Goal: Transaction & Acquisition: Purchase product/service

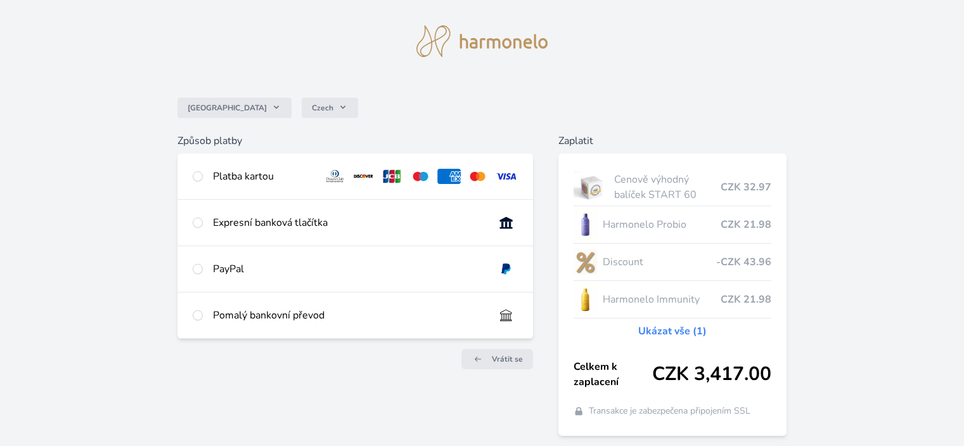
scroll to position [70, 0]
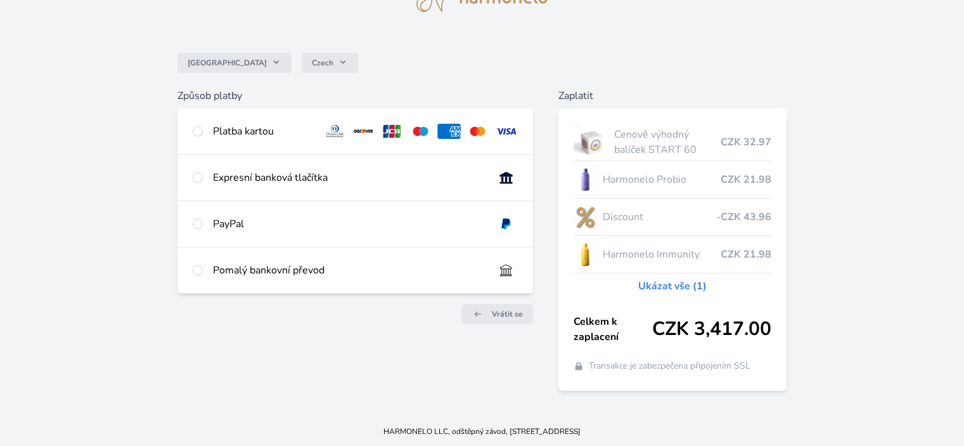
click at [198, 230] on div at bounding box center [198, 223] width 10 height 15
radio input "true"
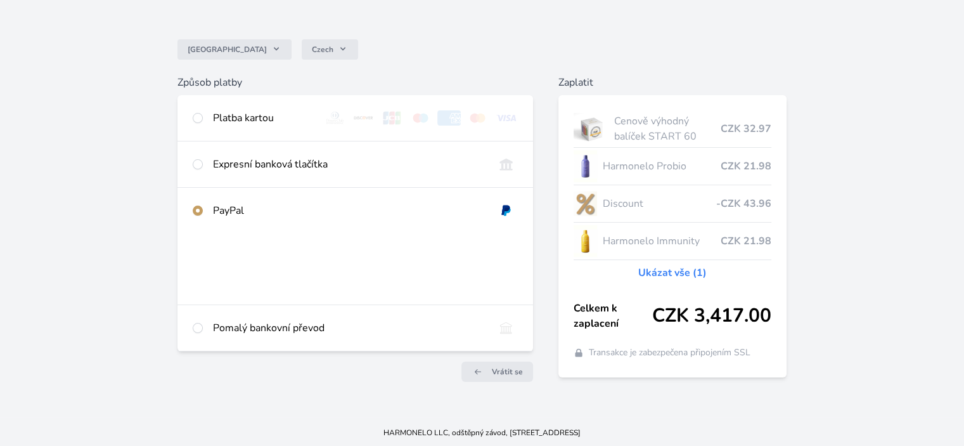
scroll to position [85, 0]
click at [200, 118] on input "radio" at bounding box center [198, 117] width 10 height 10
radio input "true"
radio input "false"
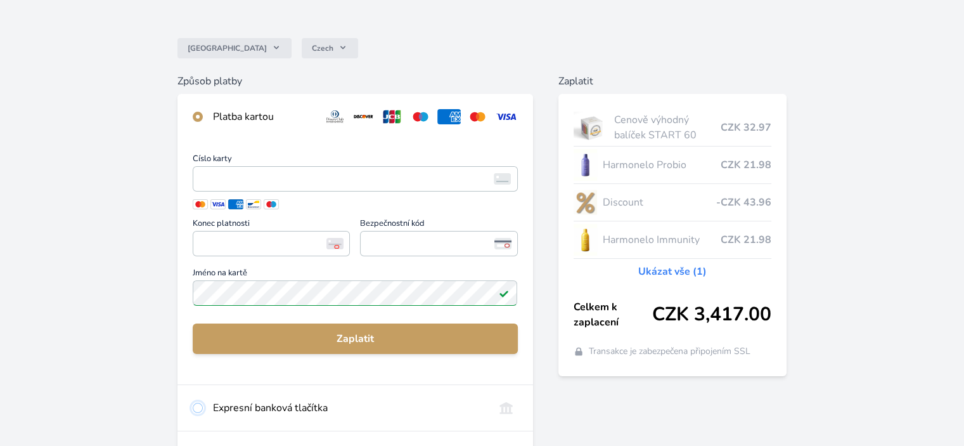
click at [193, 403] on input "radio" at bounding box center [198, 408] width 10 height 10
radio input "true"
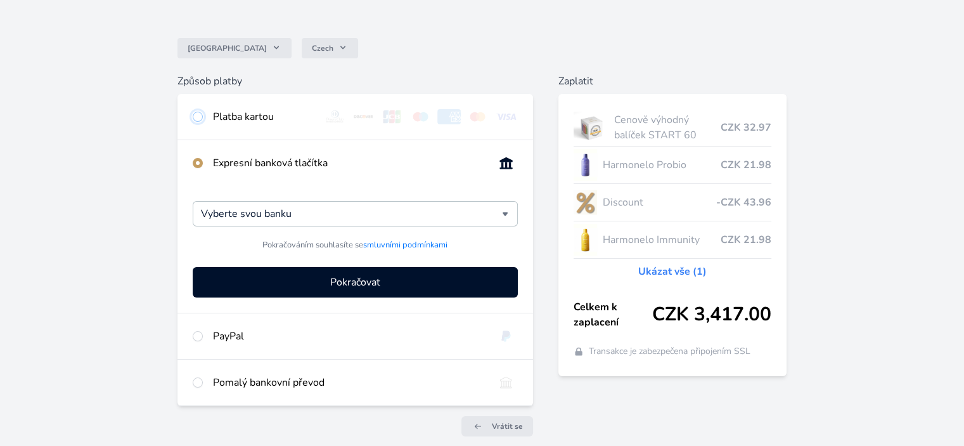
click at [193, 112] on input "radio" at bounding box center [198, 117] width 10 height 10
radio input "true"
radio input "false"
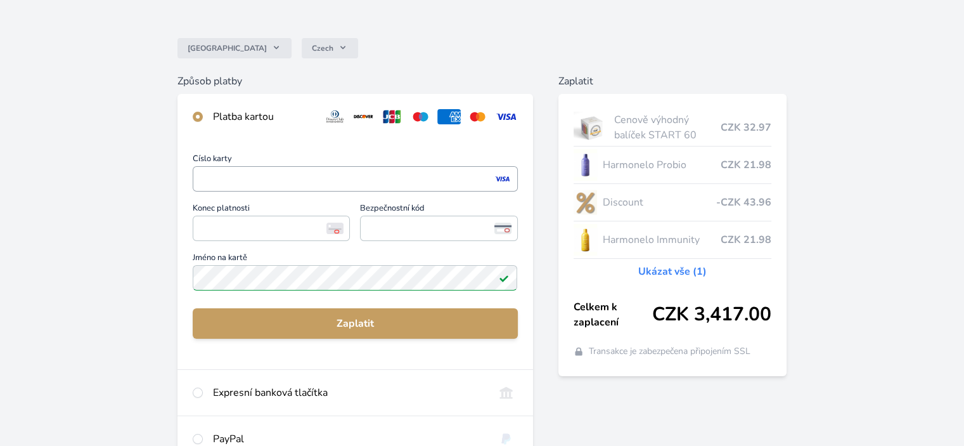
click at [195, 181] on span "<p>Your browser does not support iframes.</p>" at bounding box center [355, 178] width 325 height 25
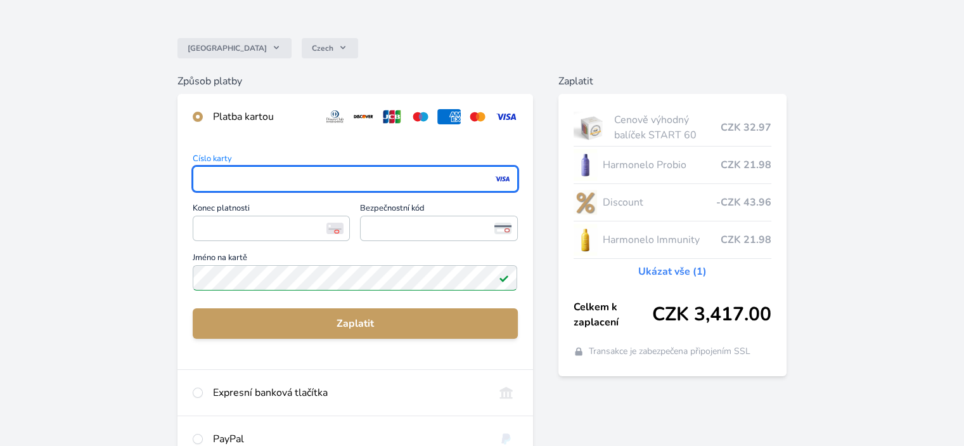
click at [197, 178] on span "<p>Your browser does not support iframes.</p>" at bounding box center [355, 178] width 325 height 25
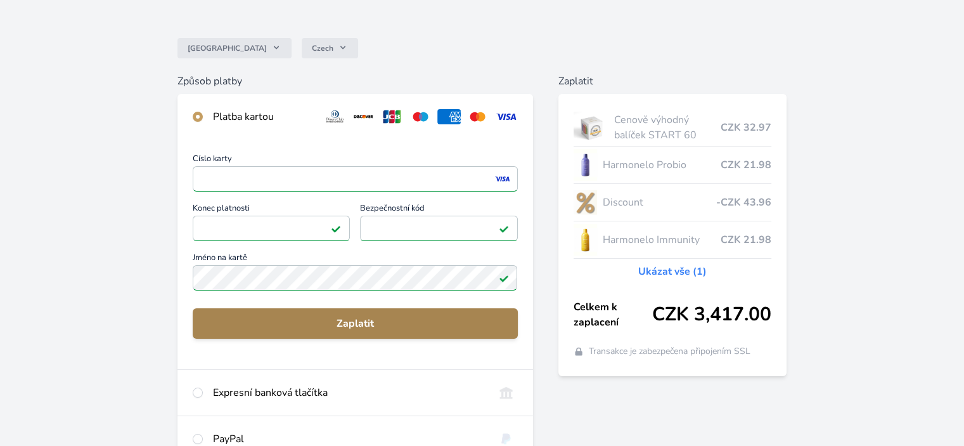
click at [358, 330] on span "Zaplatit" at bounding box center [355, 323] width 304 height 15
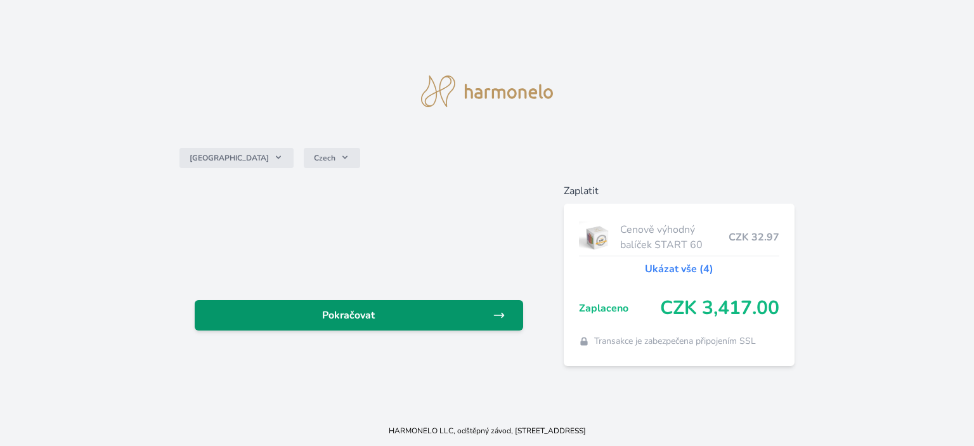
click at [347, 311] on span "Pokračovat" at bounding box center [349, 315] width 288 height 15
